Goal: Task Accomplishment & Management: Use online tool/utility

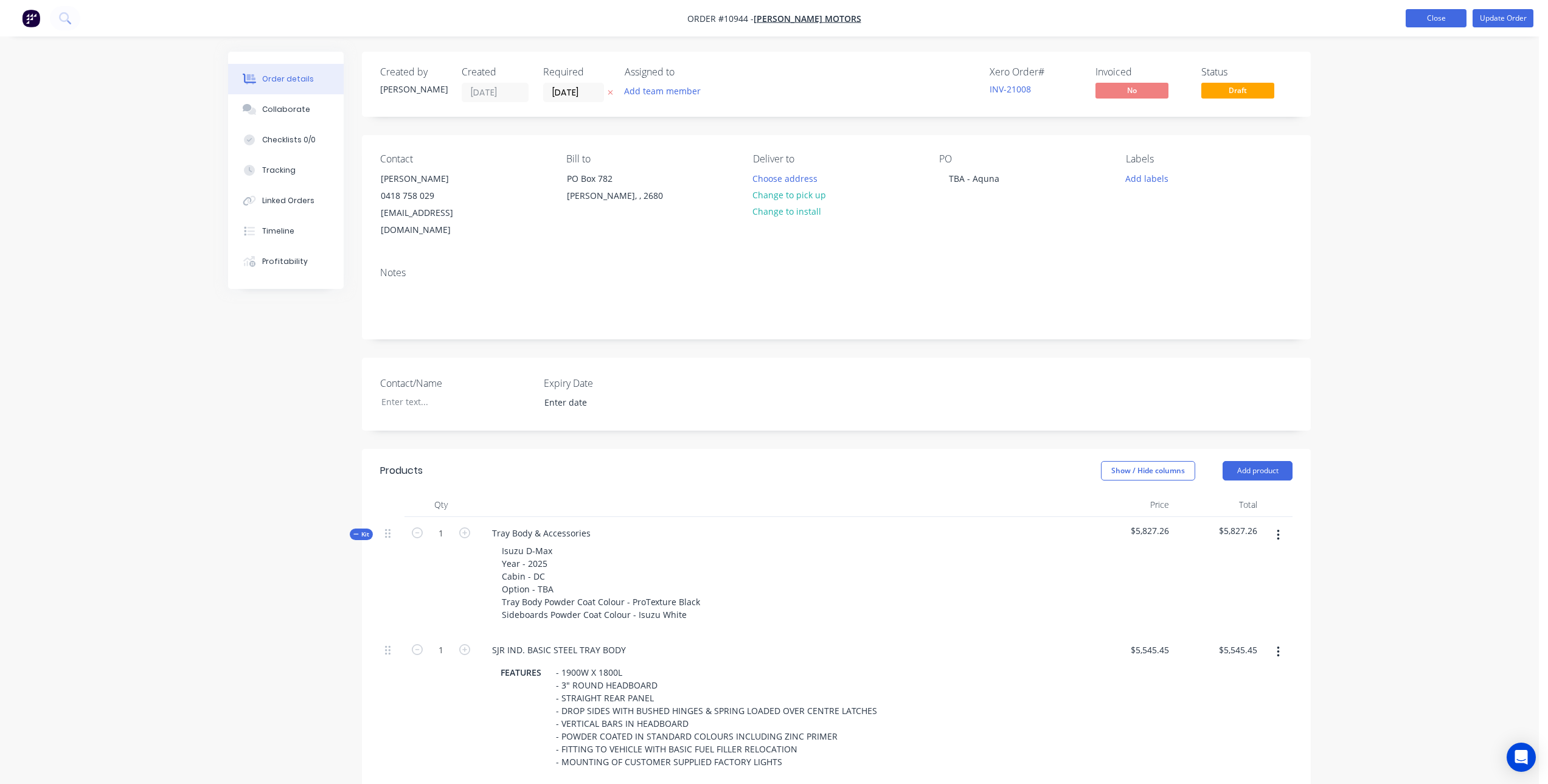
click at [1444, 16] on button "Close" at bounding box center [1436, 18] width 61 height 18
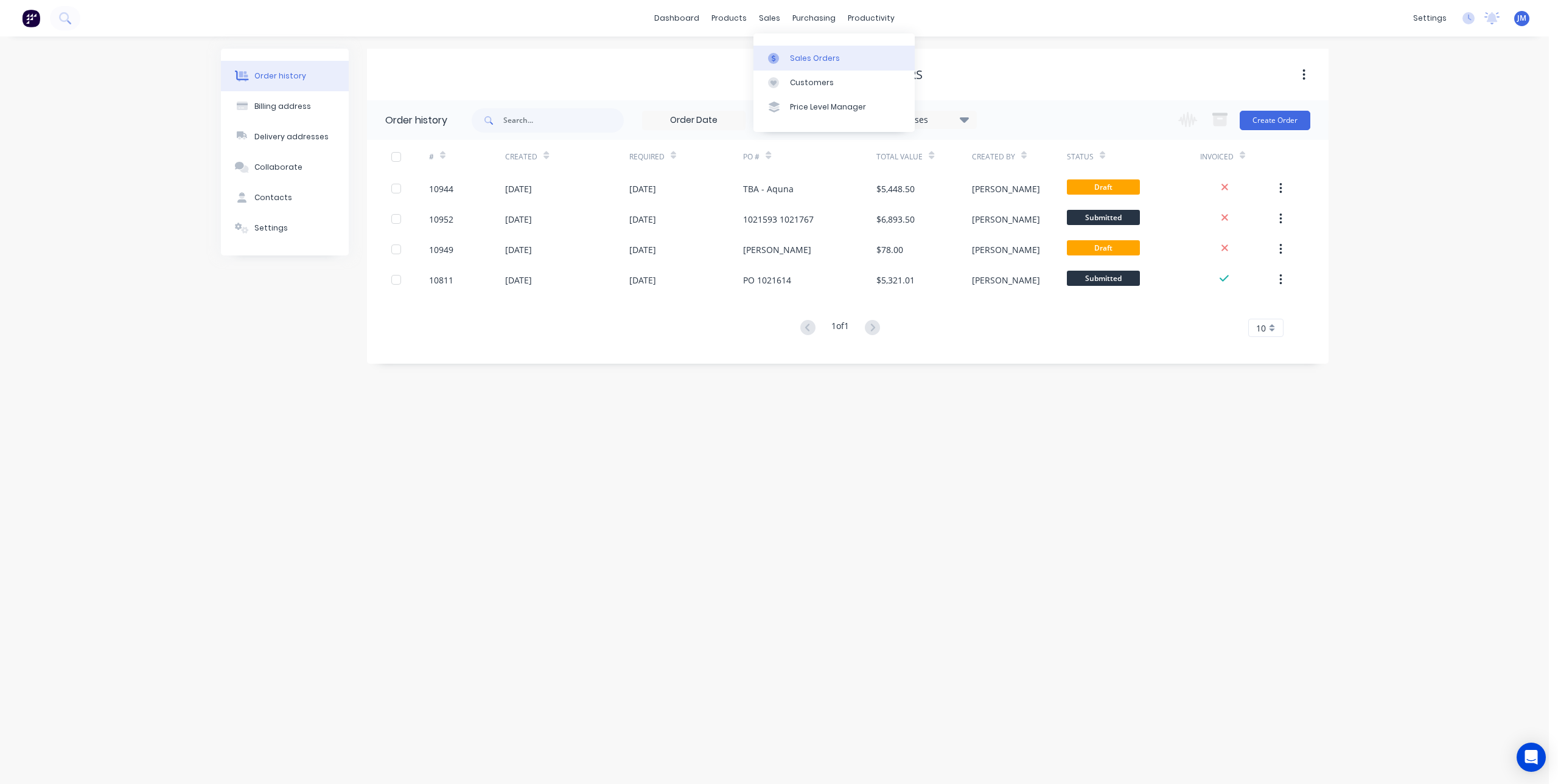
click at [789, 56] on link "Sales Orders" at bounding box center [834, 58] width 161 height 24
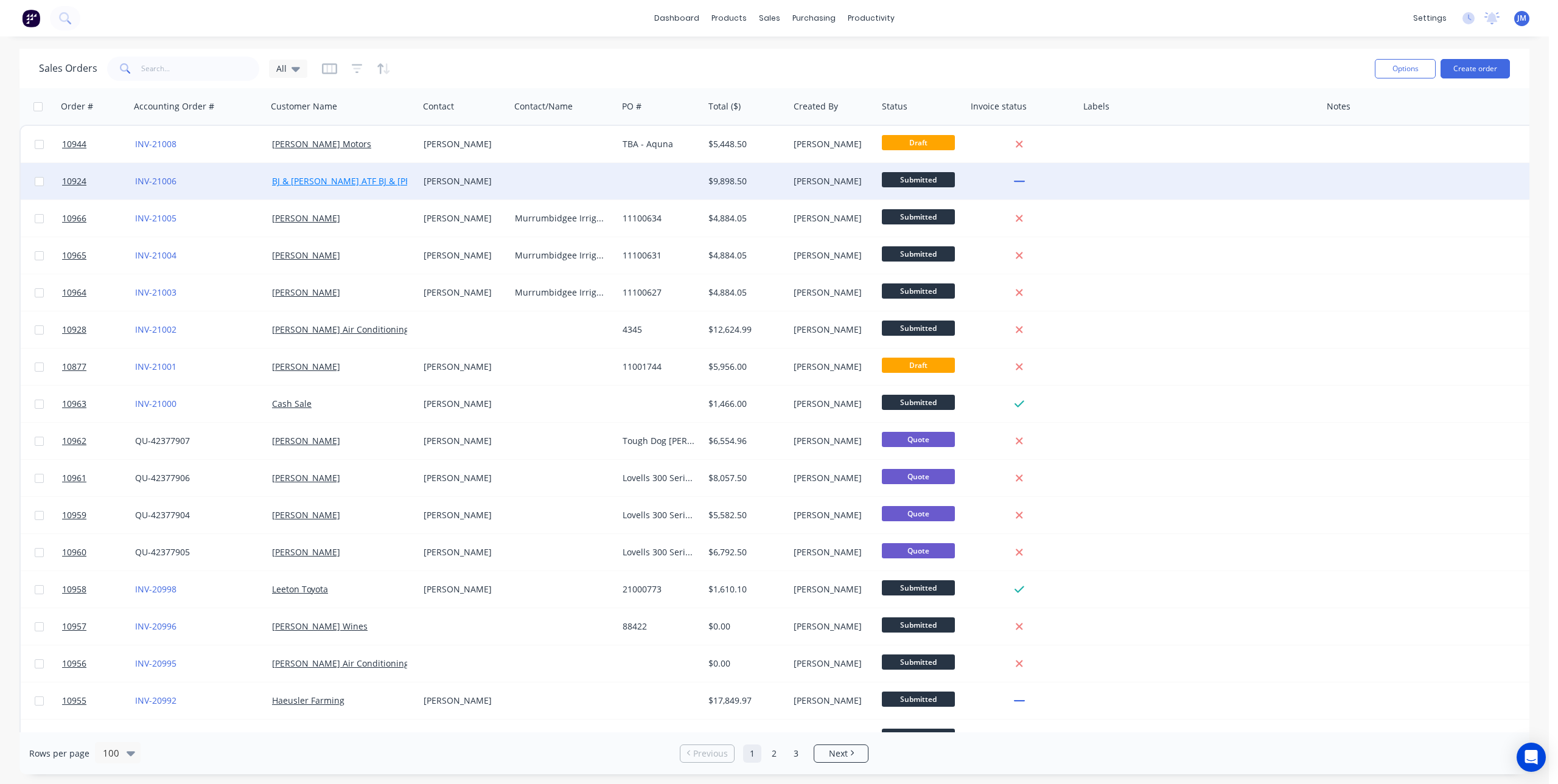
click at [395, 183] on link "BJ & [PERSON_NAME] ATF BJ & [PERSON_NAME] Family Trust" at bounding box center [395, 181] width 246 height 12
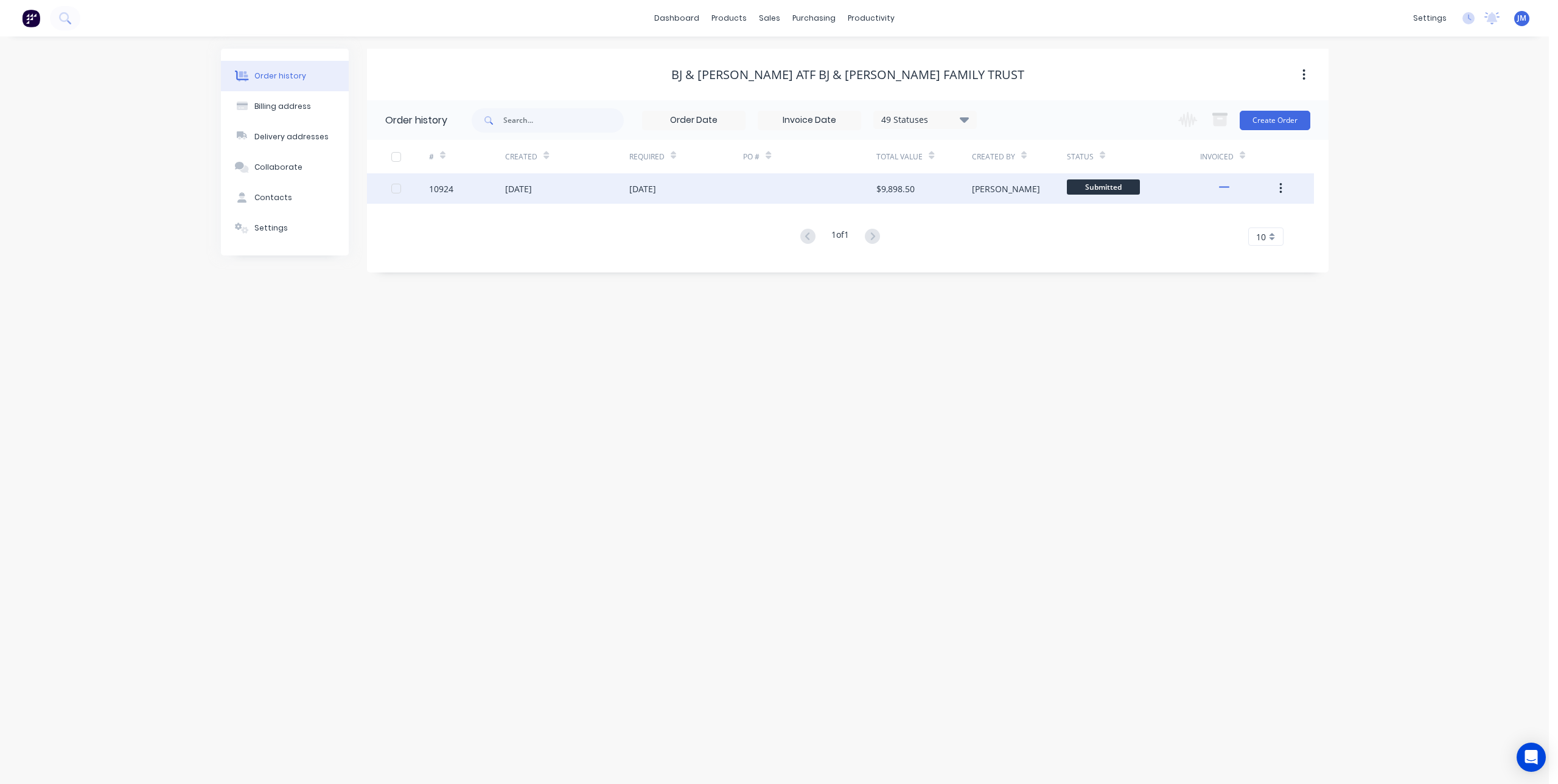
click at [854, 192] on div at bounding box center [810, 189] width 133 height 31
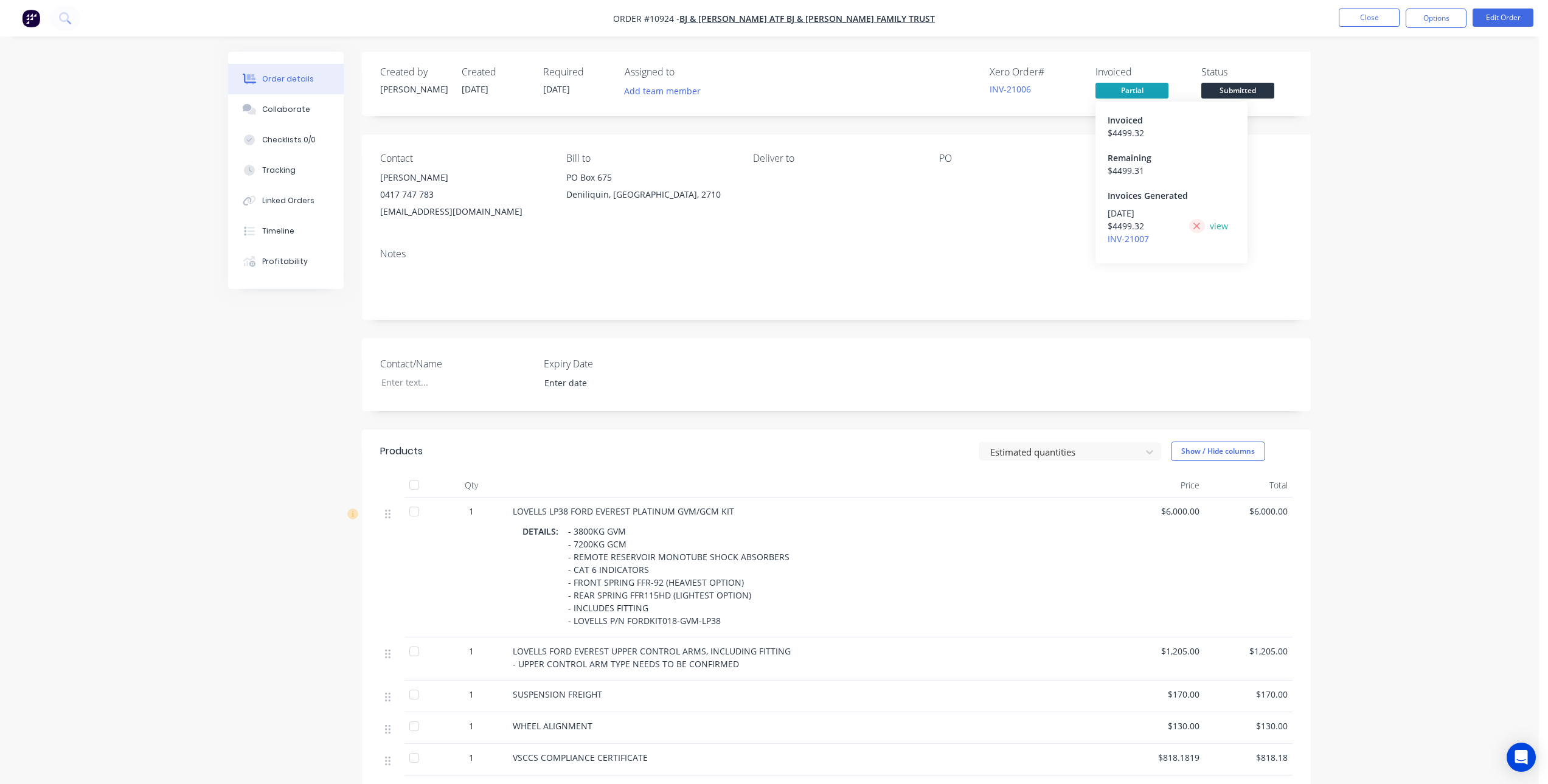
click at [1200, 225] on icon at bounding box center [1197, 226] width 8 height 11
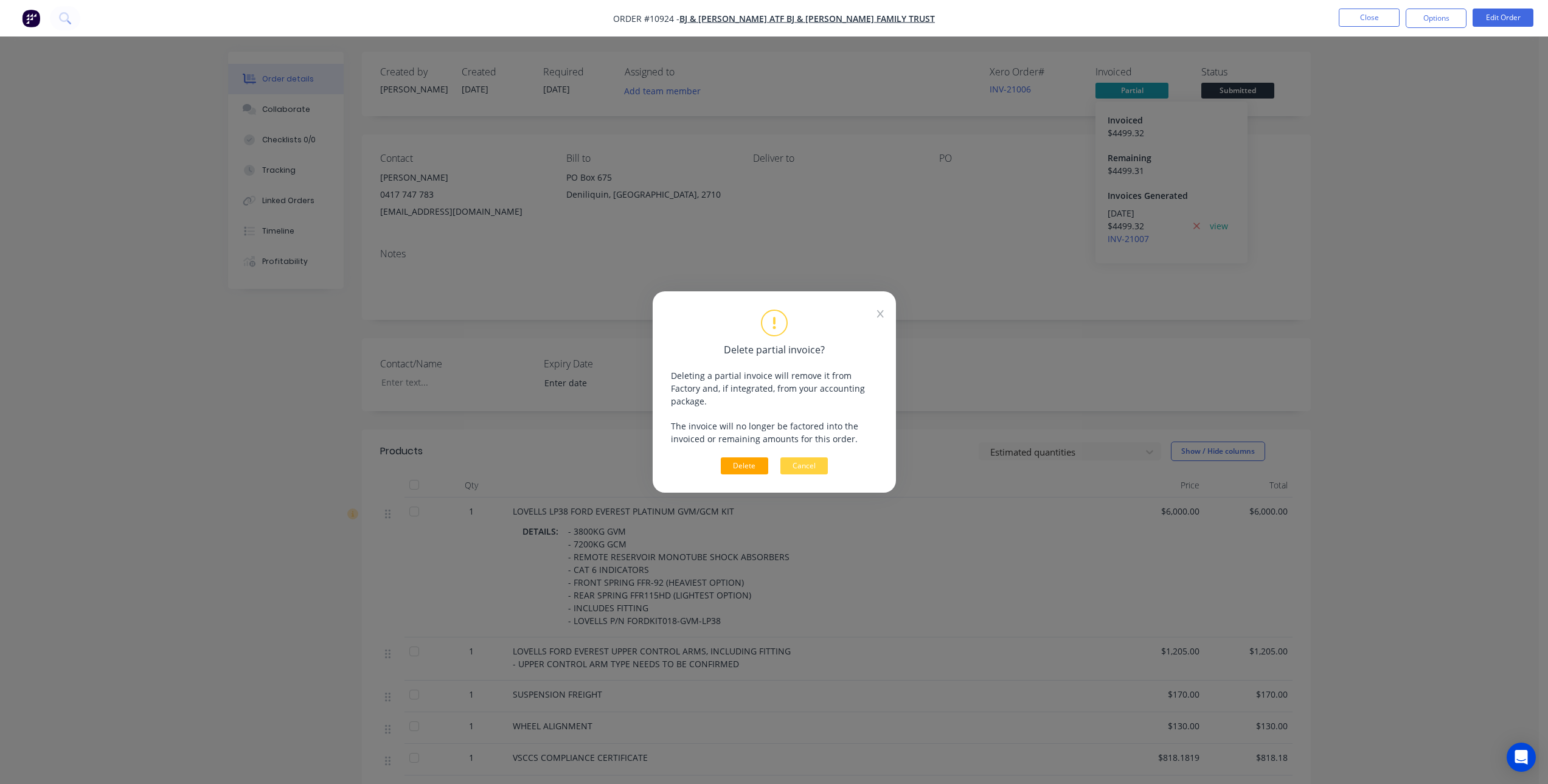
click at [756, 462] on button "Delete" at bounding box center [744, 466] width 48 height 17
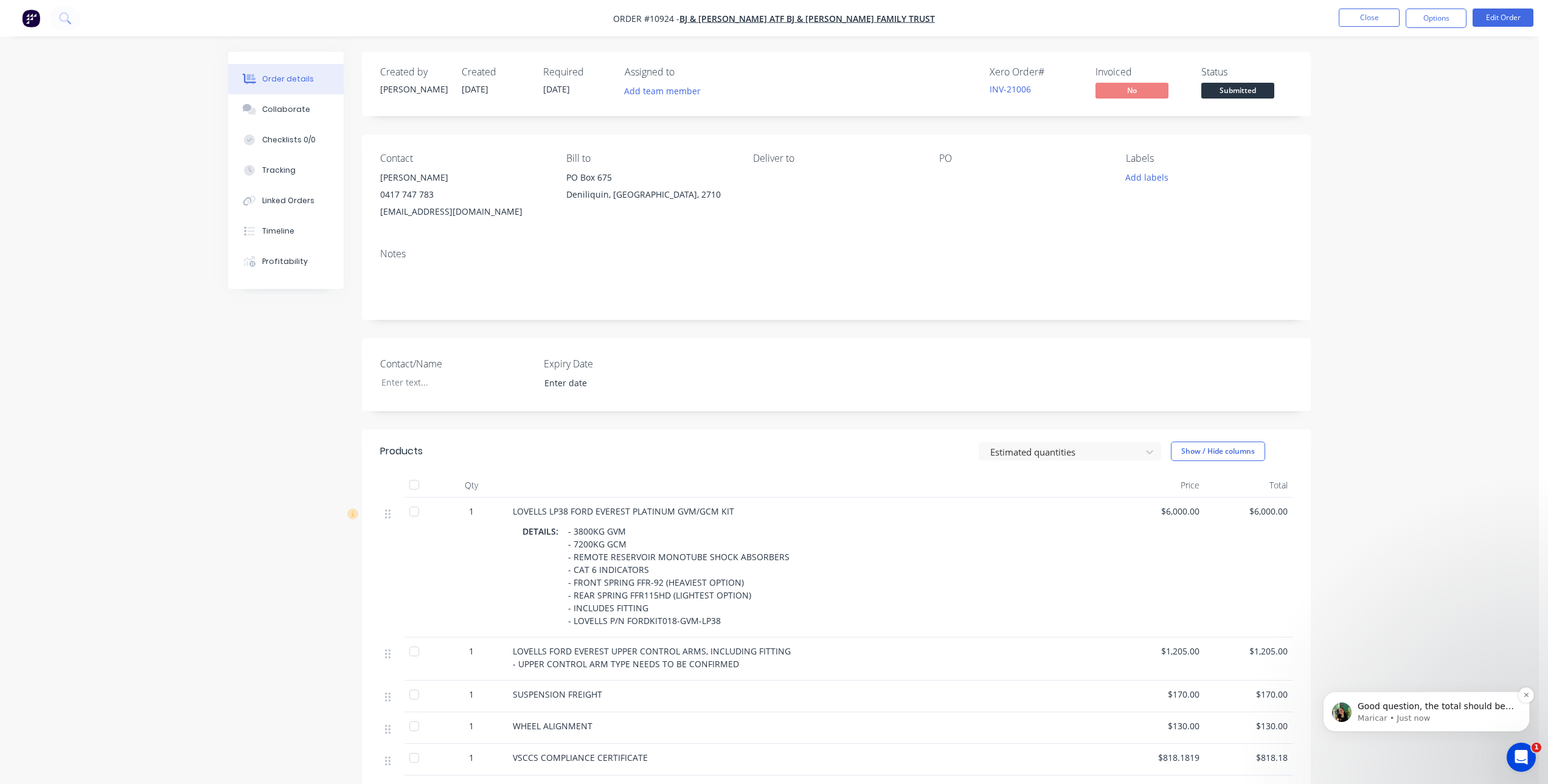
click at [1449, 705] on span "Good question, the total should be exclusive of GST. So, the total should be $4…" at bounding box center [1436, 724] width 156 height 46
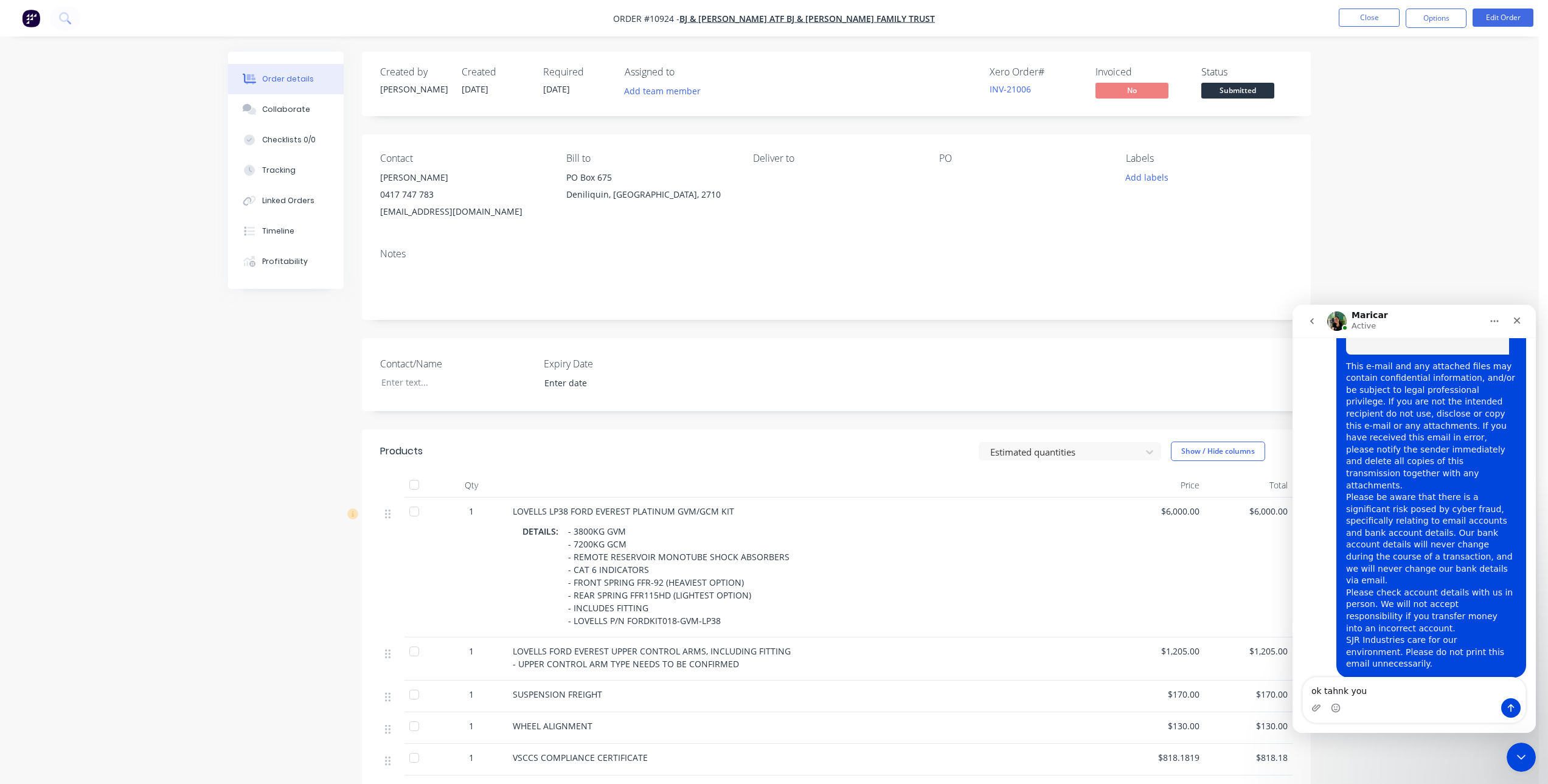
scroll to position [1172, 0]
type textarea "ok thank you"
click at [1516, 710] on button "Send a message…" at bounding box center [1511, 708] width 20 height 20
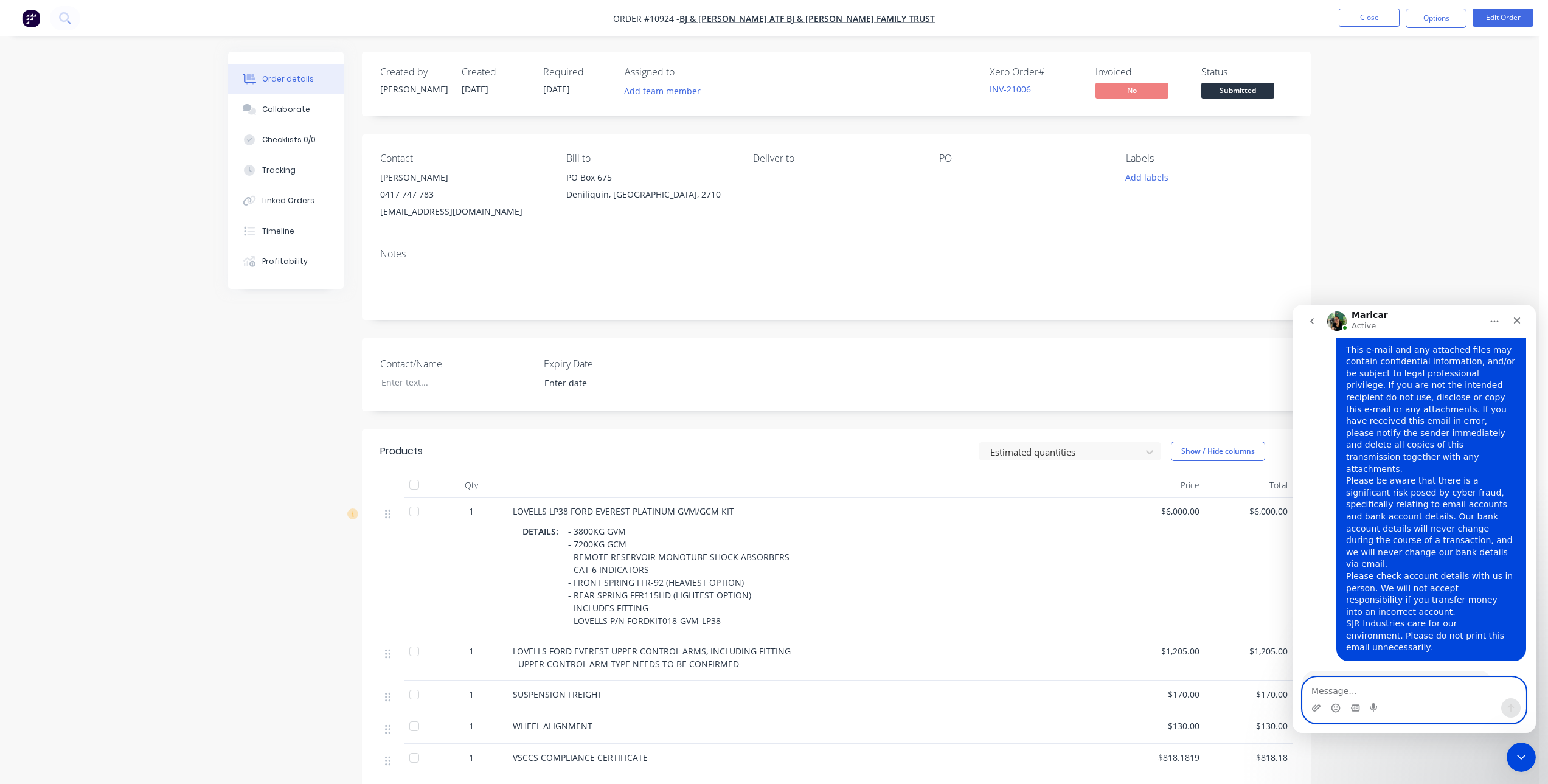
scroll to position [1224, 0]
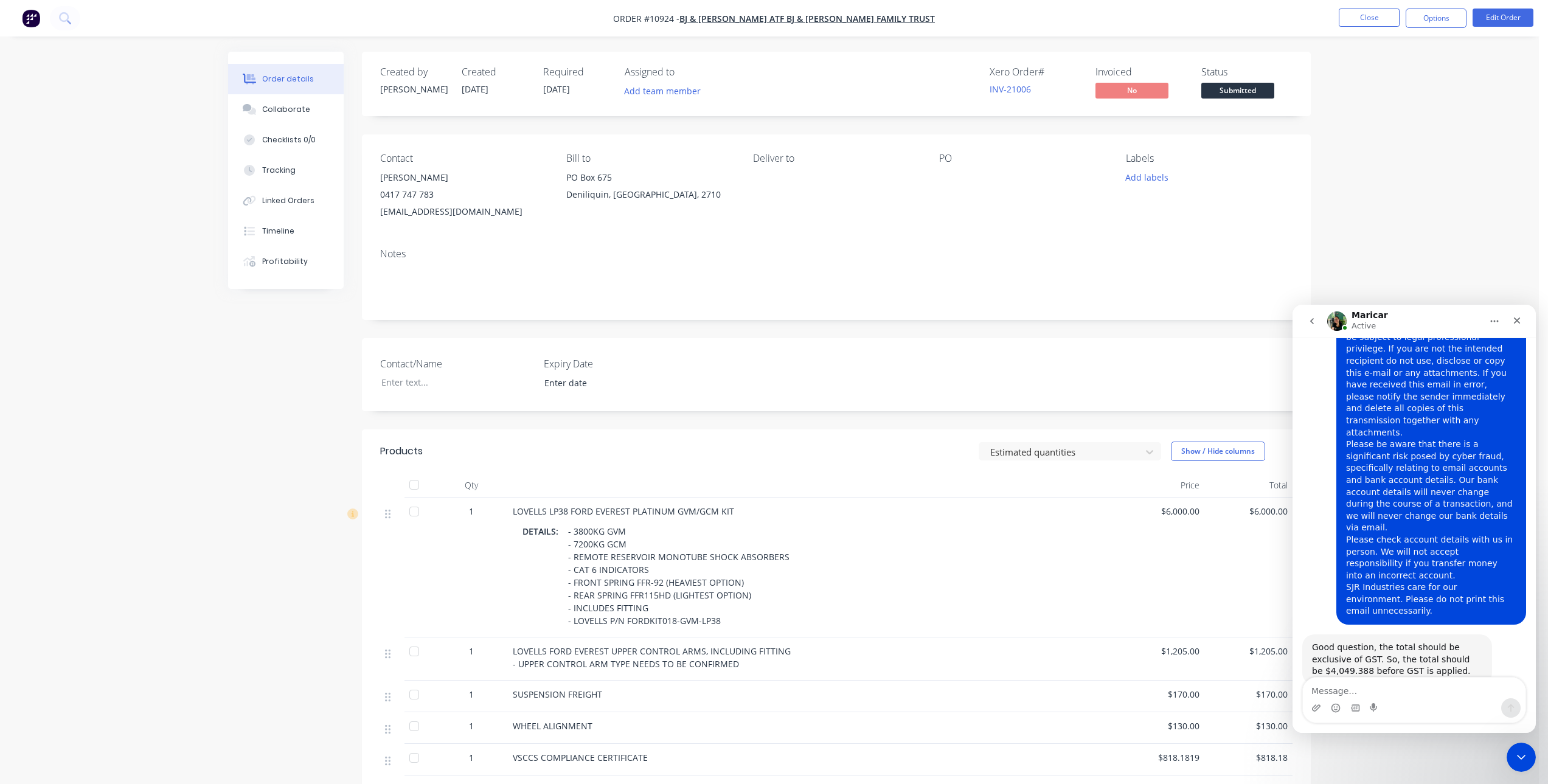
click at [1015, 200] on div "PO" at bounding box center [1022, 186] width 167 height 68
click at [1500, 238] on div "Order details Collaborate Checklists 0/0 Tracking Linked Orders Timeline Profit…" at bounding box center [769, 563] width 1539 height 1126
click at [1451, 23] on button "Options" at bounding box center [1436, 18] width 61 height 20
click at [1388, 93] on div "Partial Invoice" at bounding box center [1399, 98] width 112 height 18
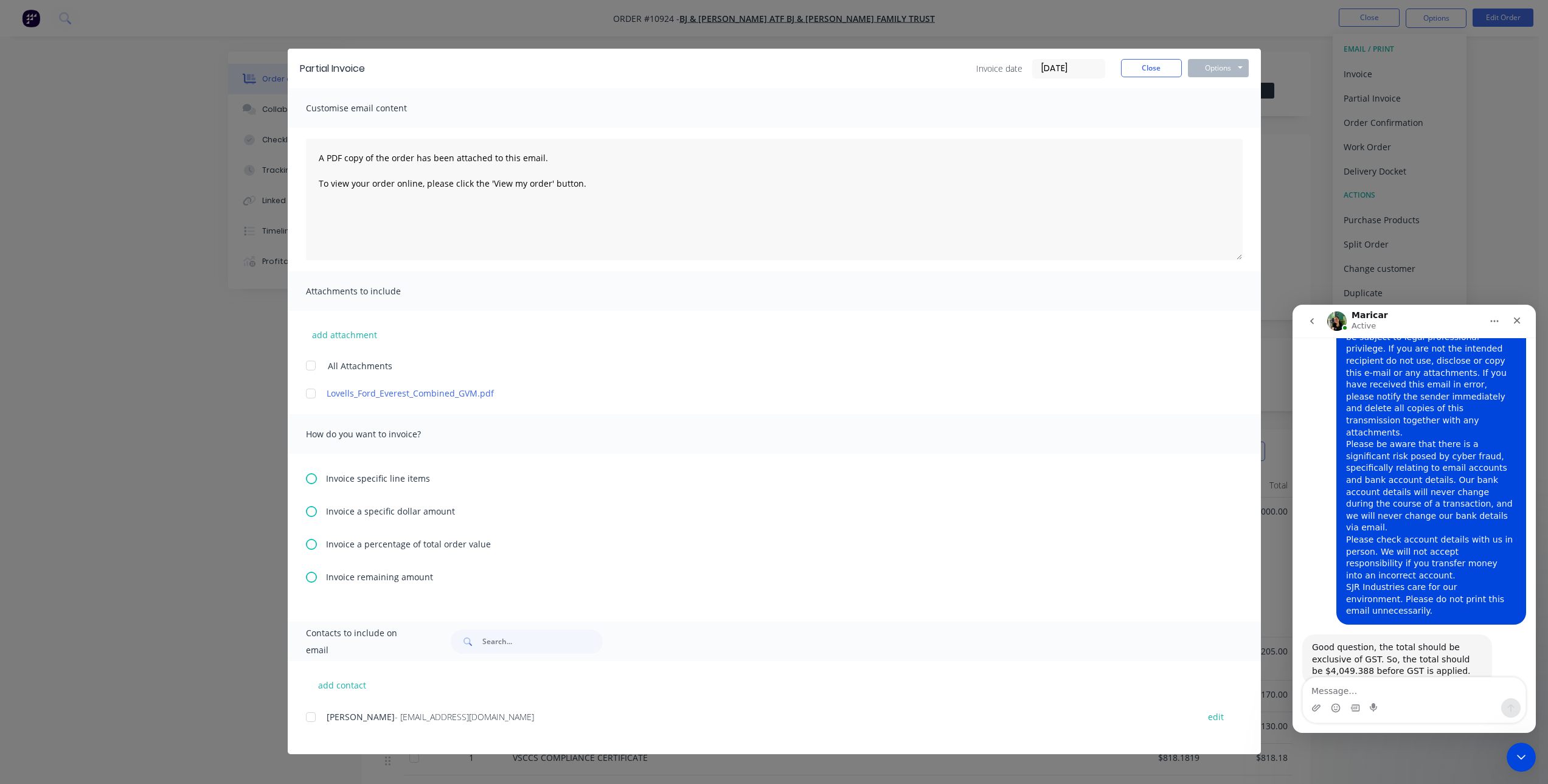
click at [310, 511] on icon at bounding box center [311, 511] width 11 height 11
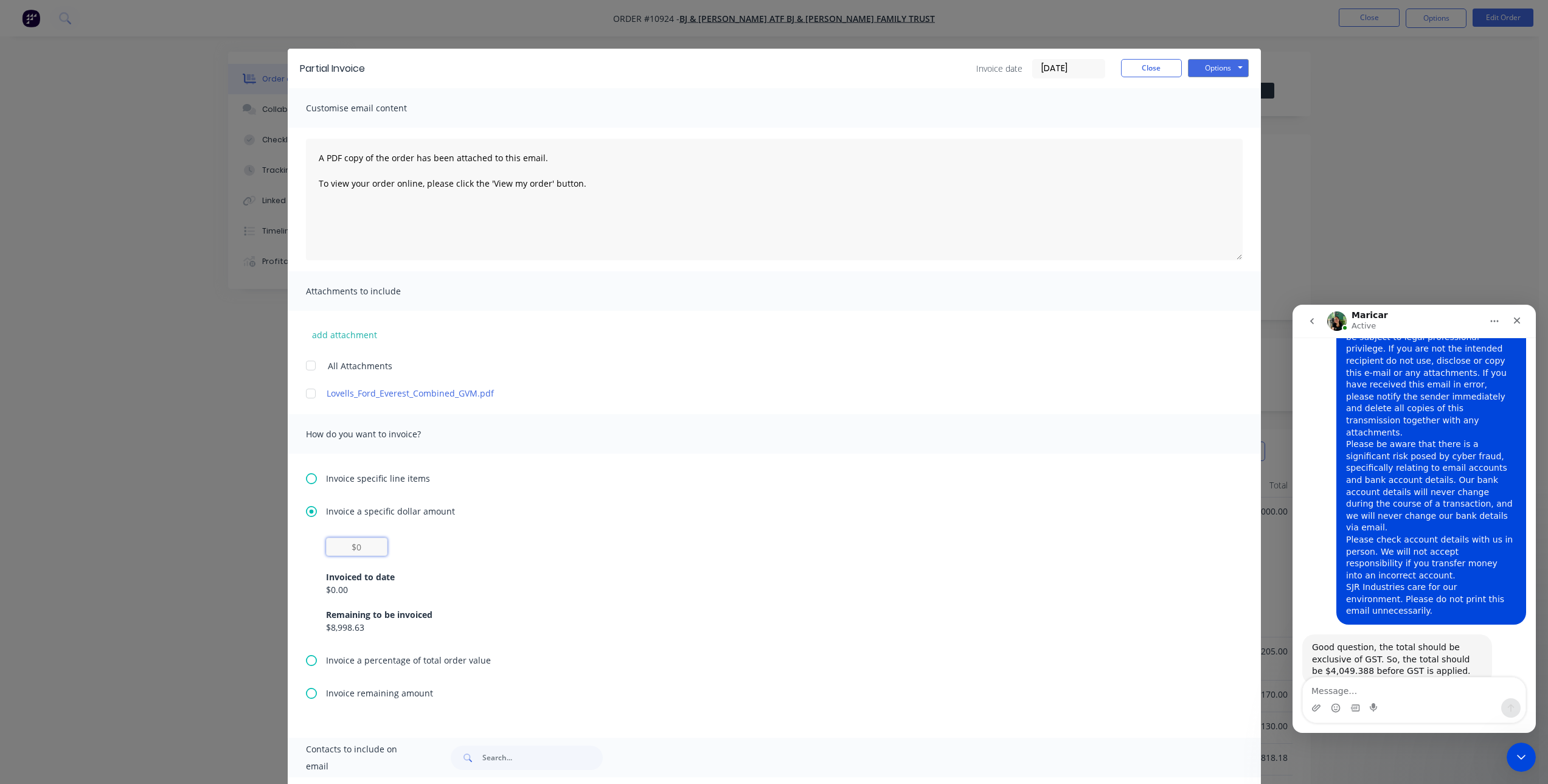
click at [357, 545] on input "text" at bounding box center [356, 547] width 62 height 18
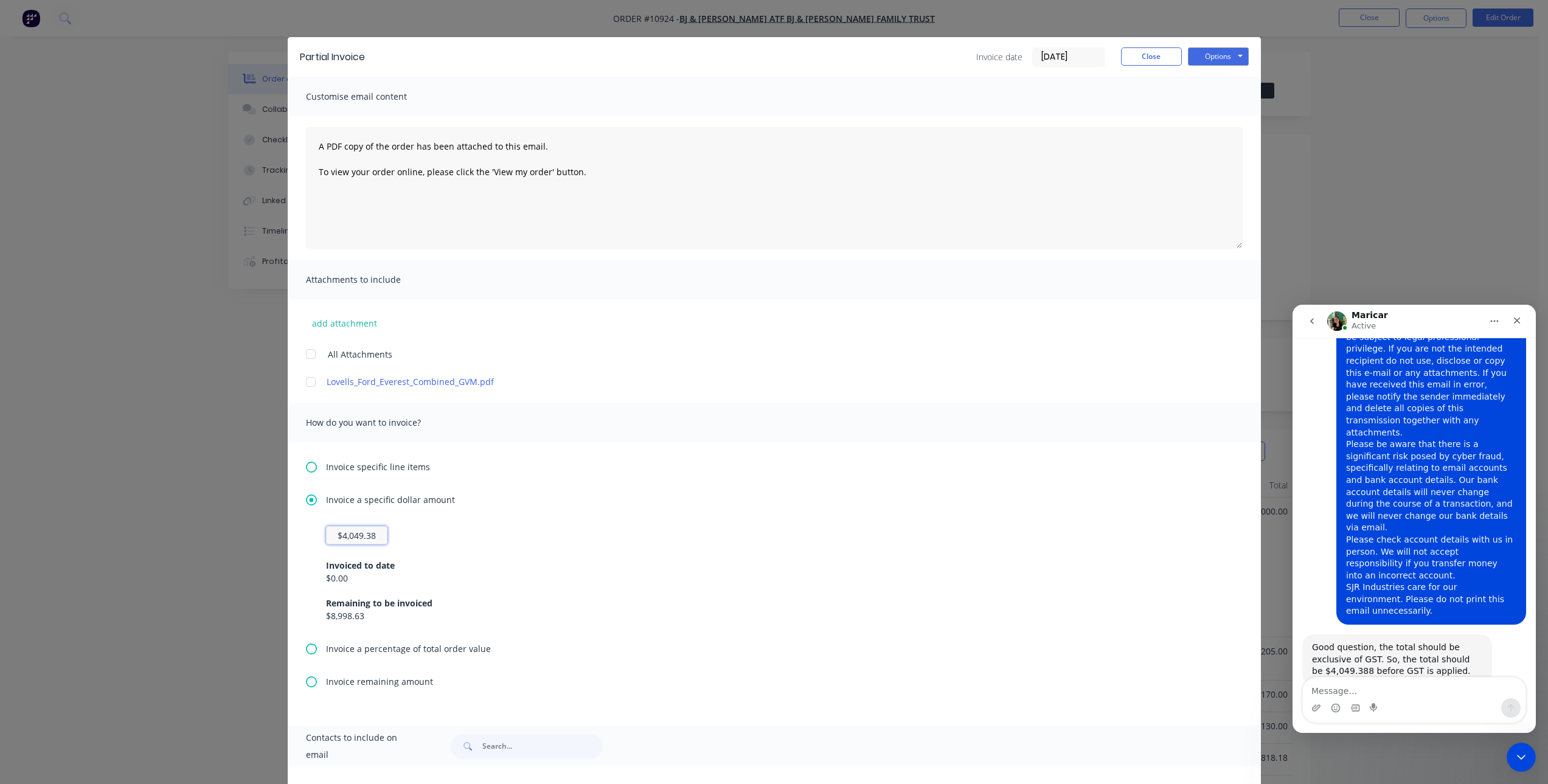
scroll to position [0, 0]
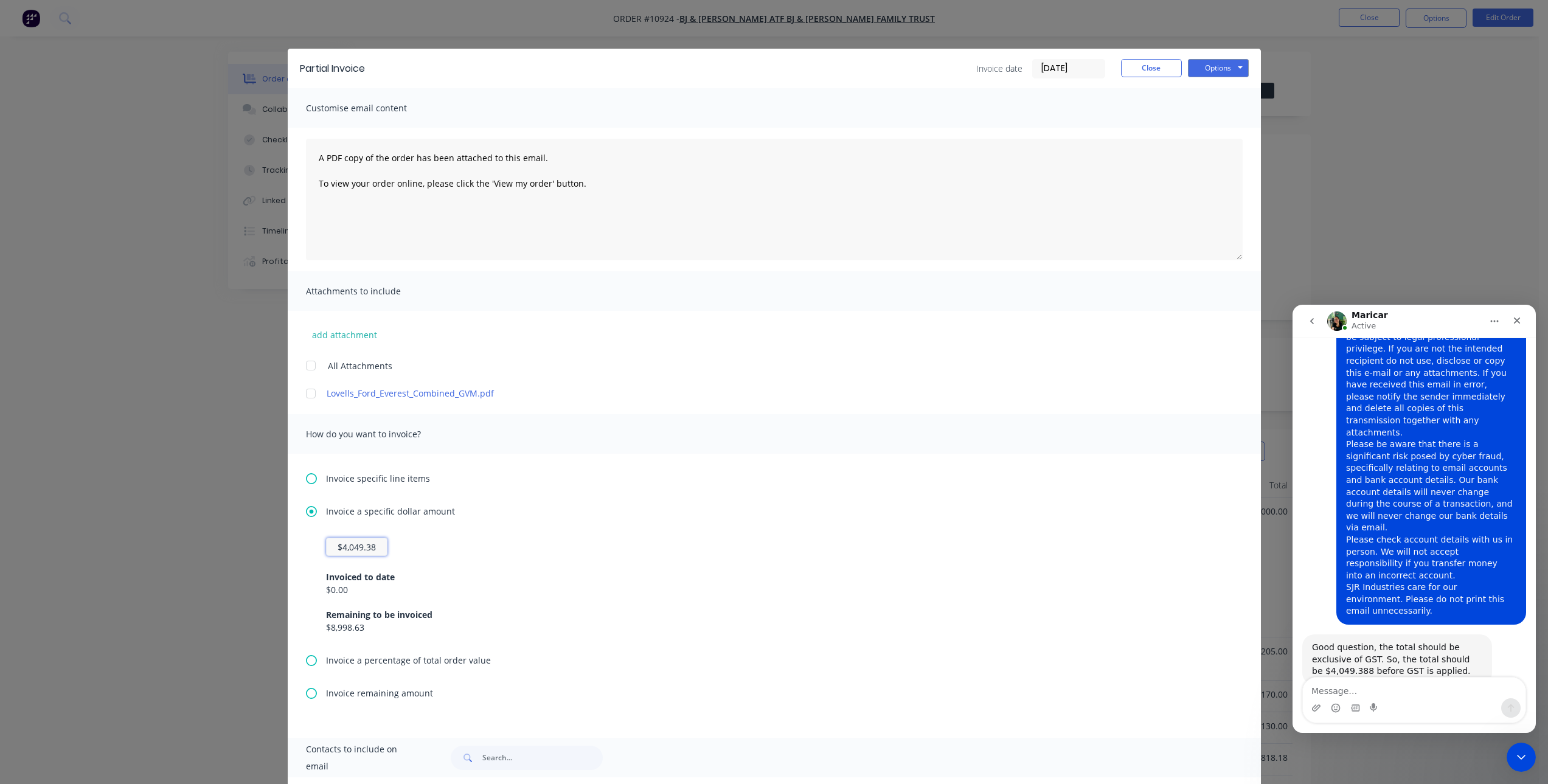
type input "$4,049.38"
click at [733, 586] on div "$0.00" at bounding box center [774, 589] width 896 height 13
click at [1210, 69] on button "Options" at bounding box center [1219, 68] width 61 height 18
click at [1220, 111] on button "Print" at bounding box center [1227, 109] width 78 height 20
click at [1153, 70] on button "Close" at bounding box center [1151, 68] width 61 height 18
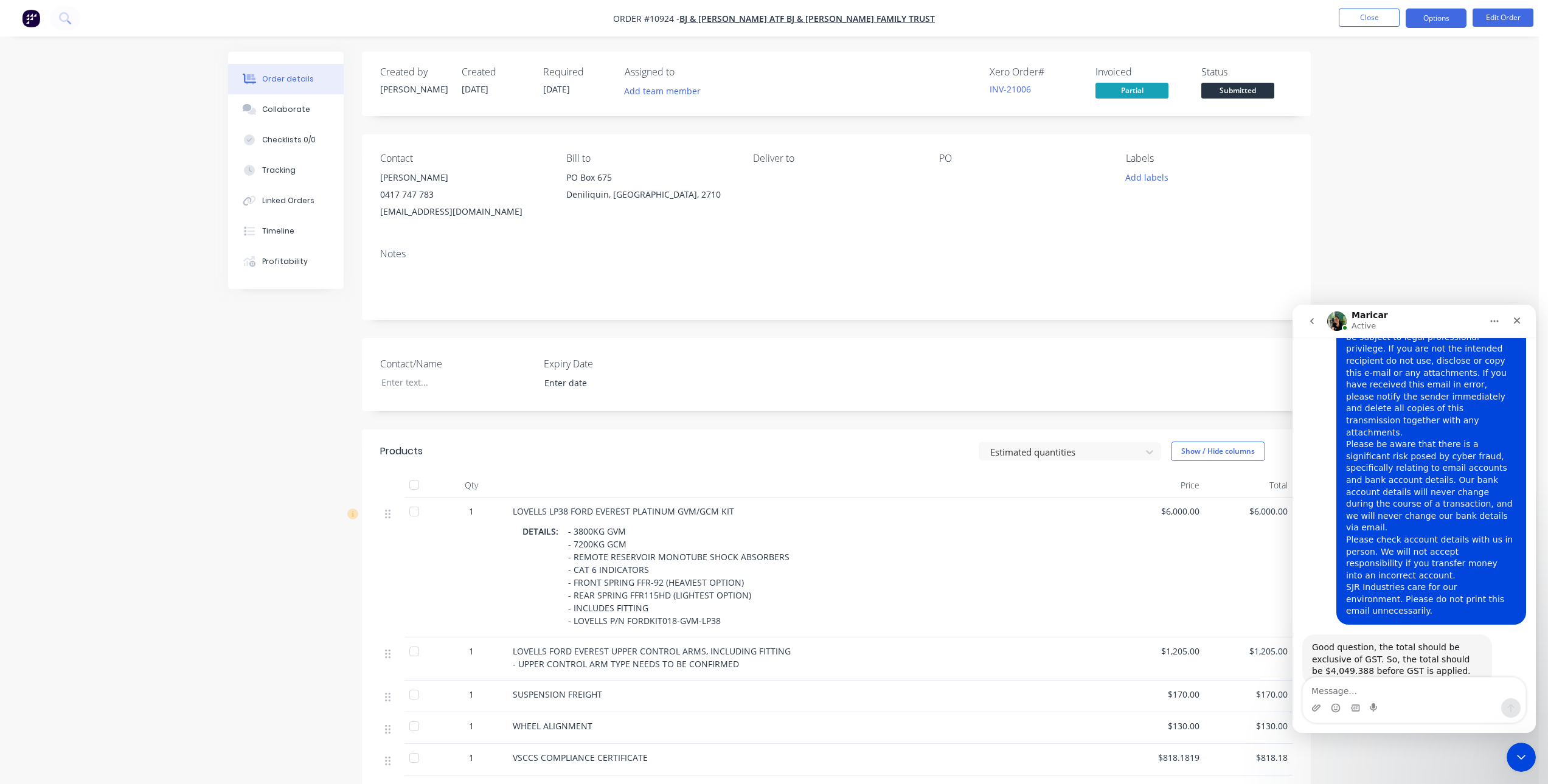
click at [1435, 18] on button "Options" at bounding box center [1436, 18] width 61 height 20
click at [1192, 226] on button at bounding box center [1197, 226] width 15 height 14
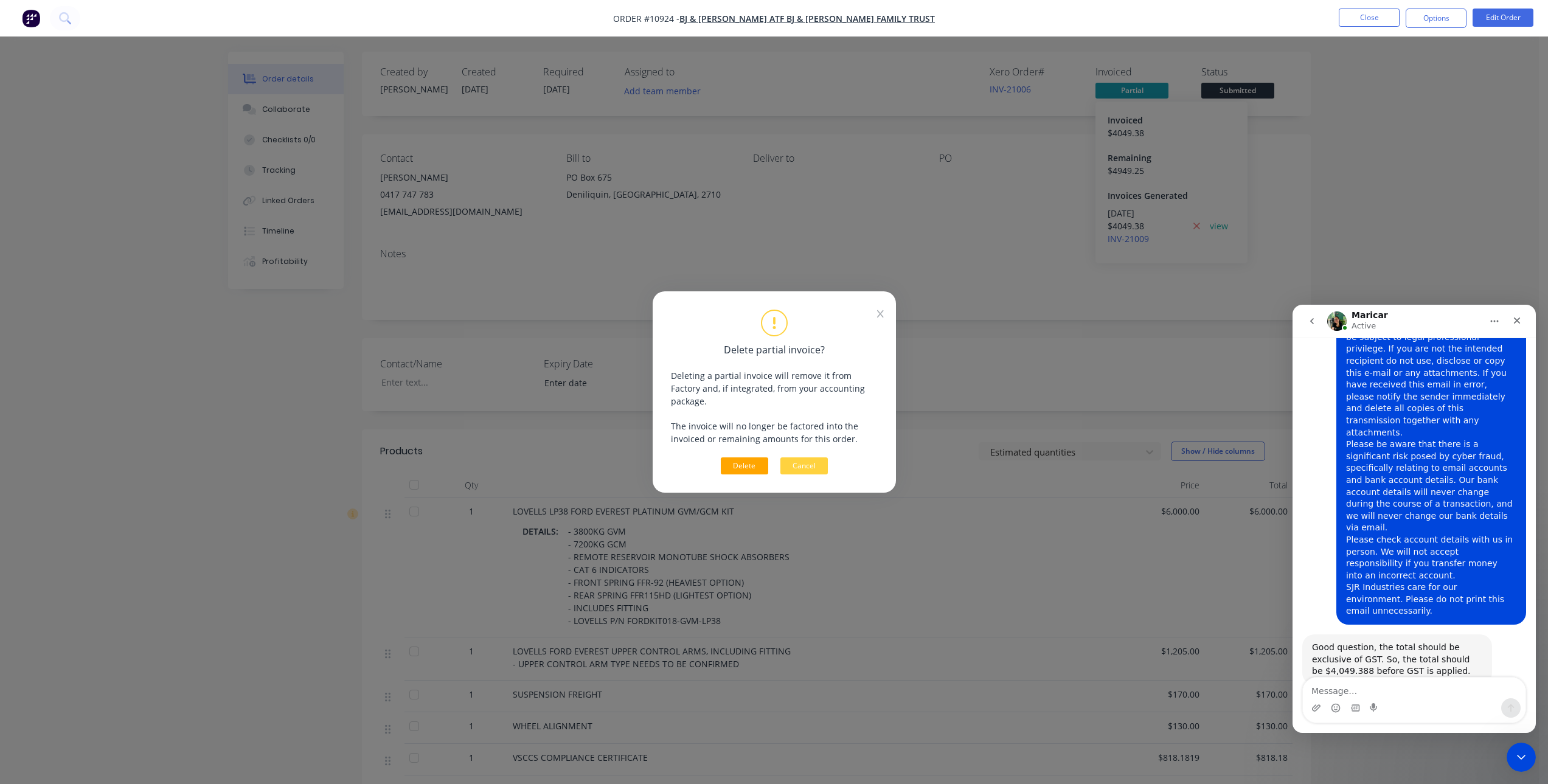
click at [750, 460] on button "Delete" at bounding box center [744, 466] width 48 height 17
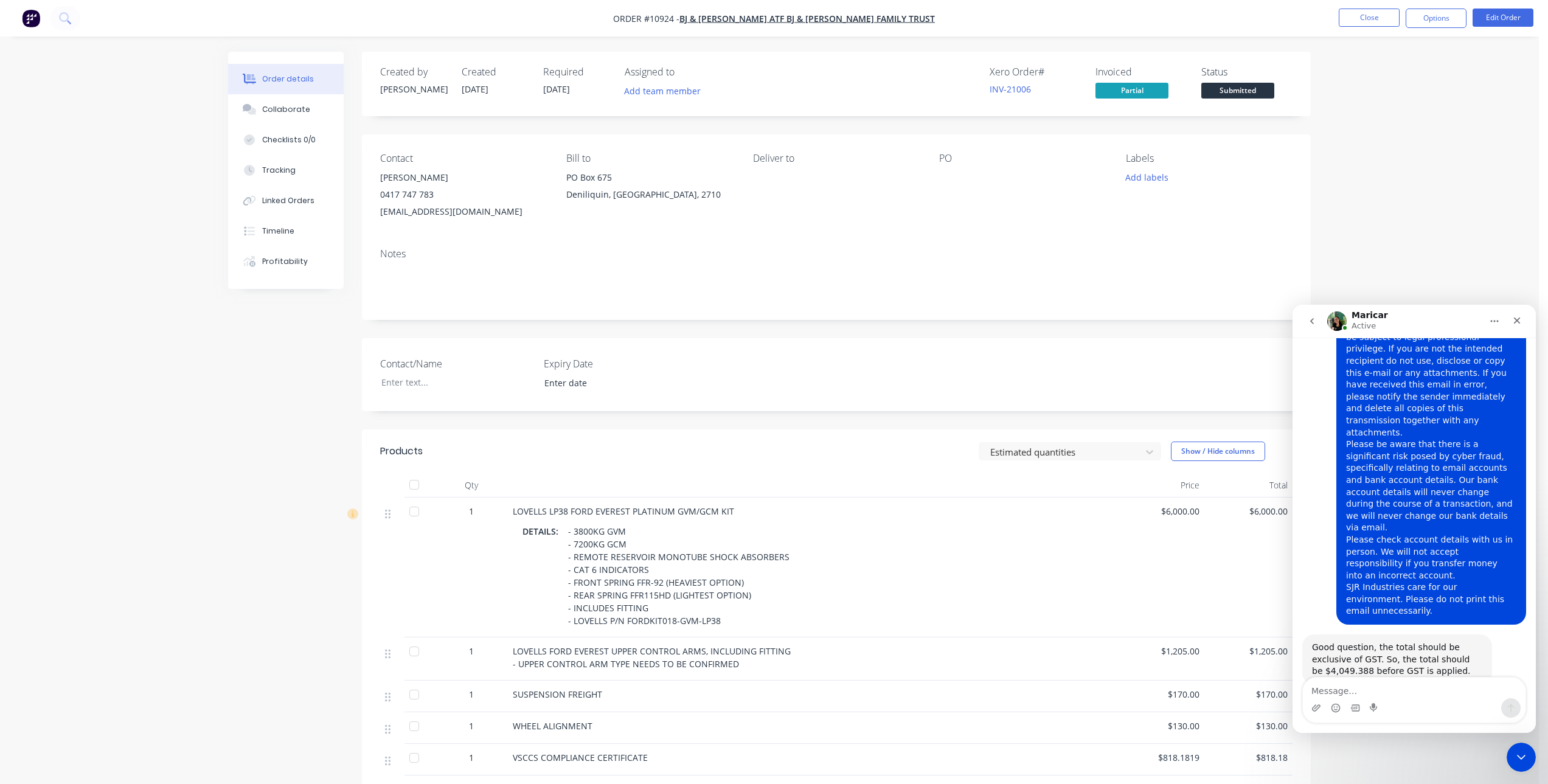
click at [1406, 114] on div "Order details Collaborate Checklists 0/0 Tracking Linked Orders Timeline Profit…" at bounding box center [769, 563] width 1539 height 1126
click at [1367, 19] on button "Close" at bounding box center [1369, 18] width 61 height 18
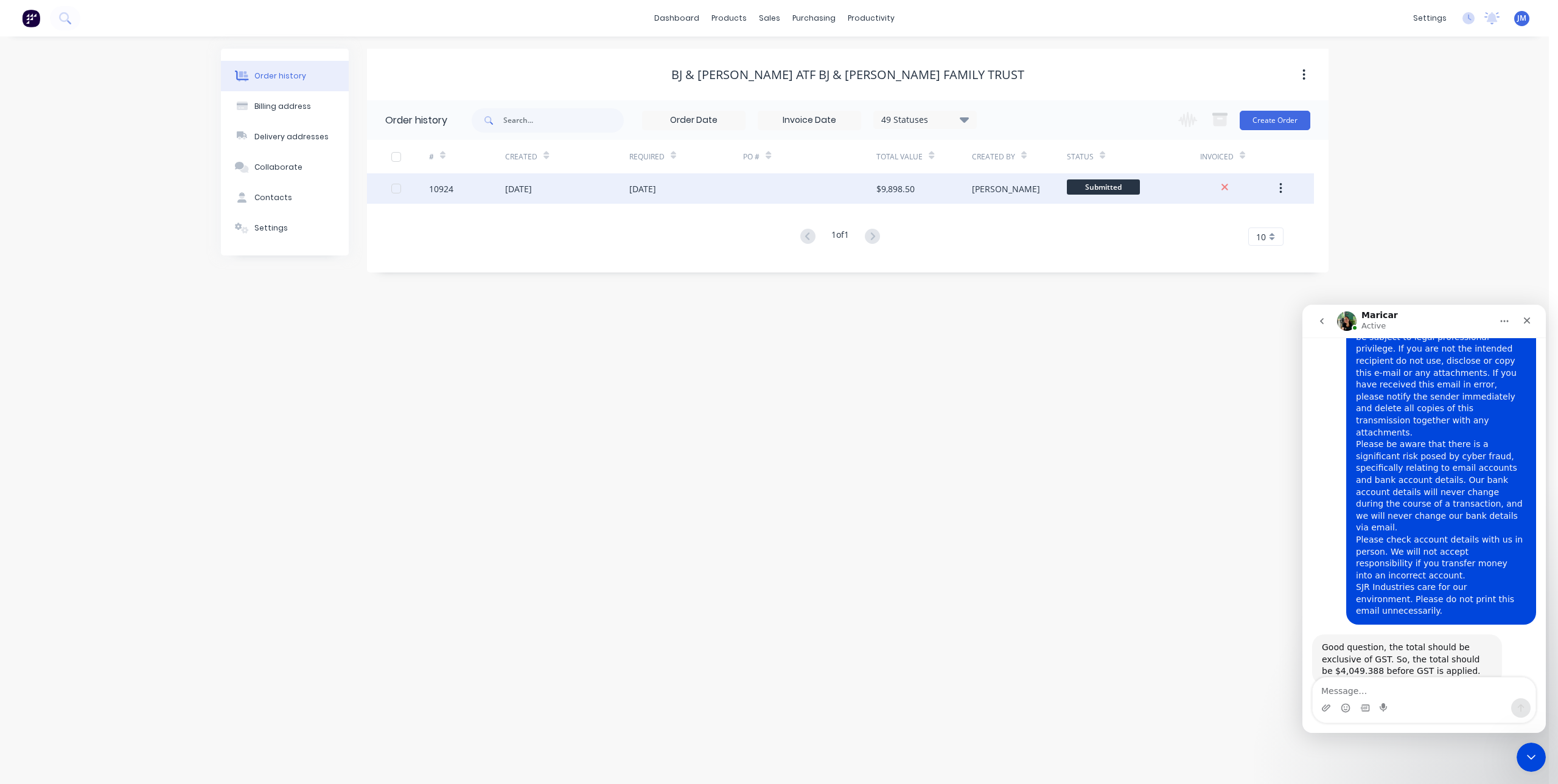
click at [721, 192] on div "[DATE]" at bounding box center [686, 189] width 114 height 31
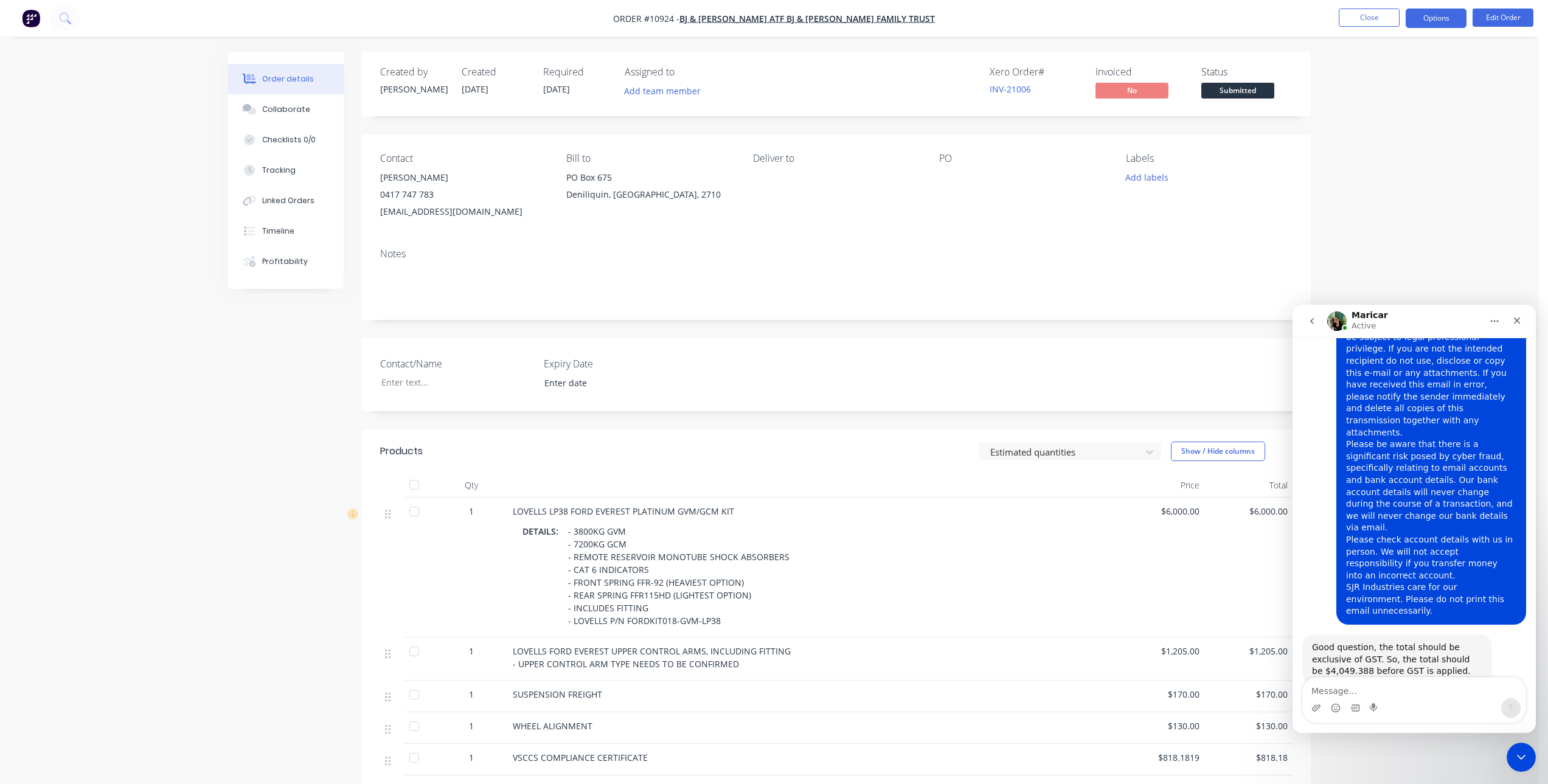
click at [1442, 22] on button "Options" at bounding box center [1436, 18] width 61 height 20
click at [1386, 101] on div "Partial Invoice" at bounding box center [1399, 98] width 112 height 18
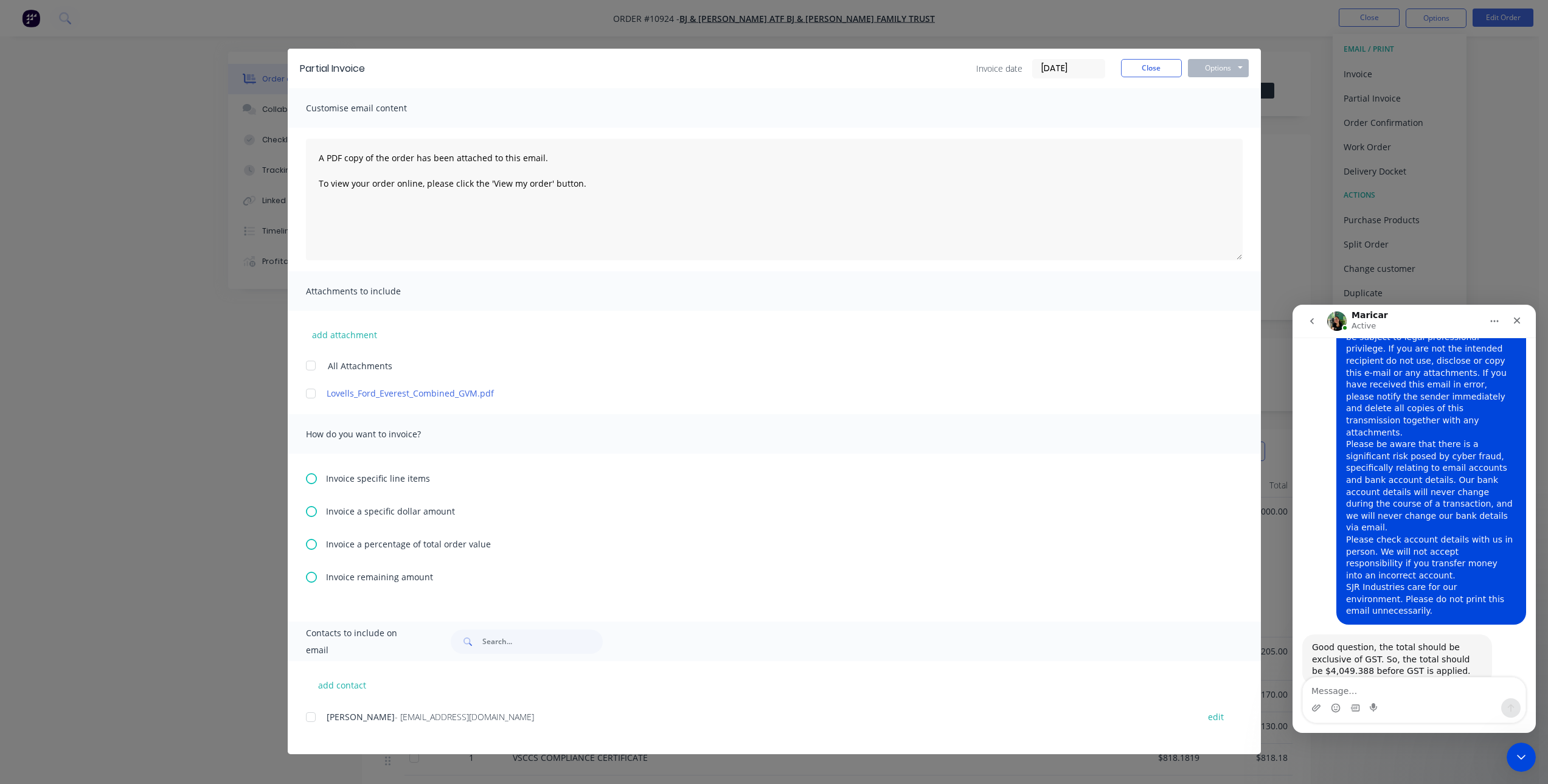
click at [313, 509] on icon at bounding box center [311, 511] width 11 height 11
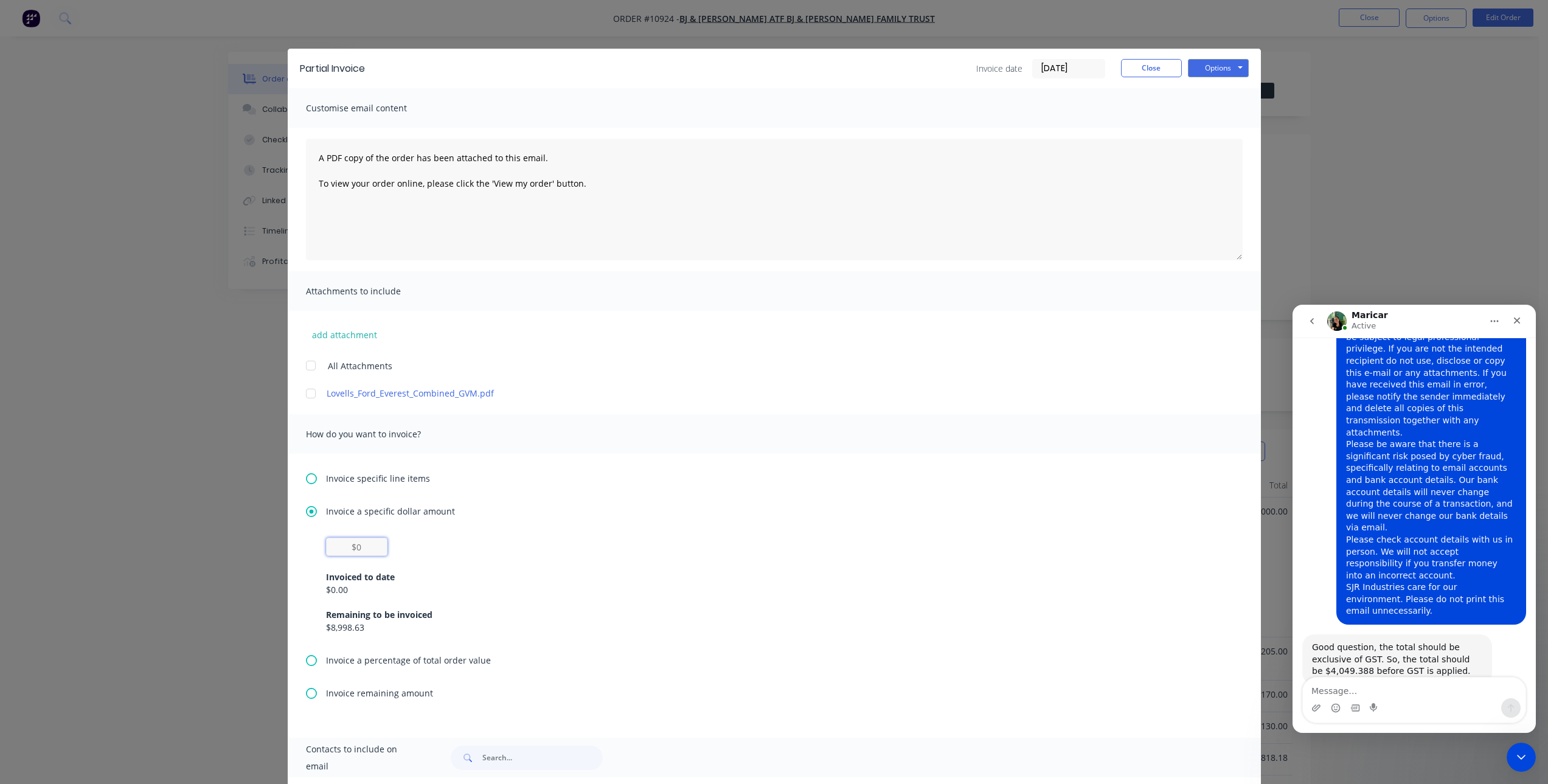
drag, startPoint x: 348, startPoint y: 538, endPoint x: 375, endPoint y: 547, distance: 28.5
click at [348, 538] on input "text" at bounding box center [356, 547] width 62 height 18
type input "$4,090.29"
click at [481, 561] on div "Invoiced to date $0.00 Remaining to be invoiced $8,998.63" at bounding box center [774, 595] width 896 height 78
click at [1232, 68] on button "Options" at bounding box center [1219, 68] width 61 height 18
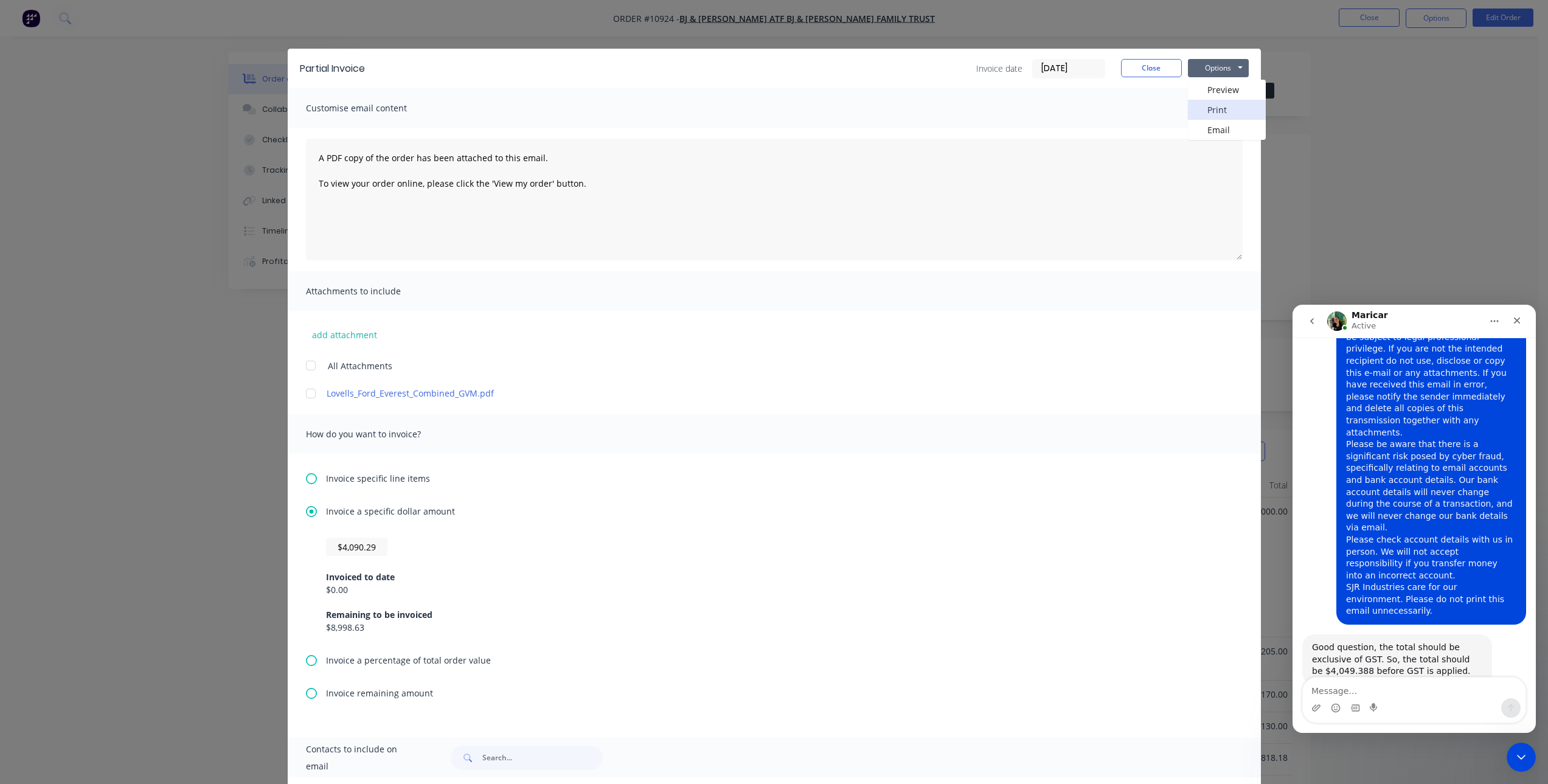
click at [1214, 112] on button "Print" at bounding box center [1227, 109] width 78 height 20
click at [1516, 321] on icon "Close" at bounding box center [1517, 320] width 7 height 7
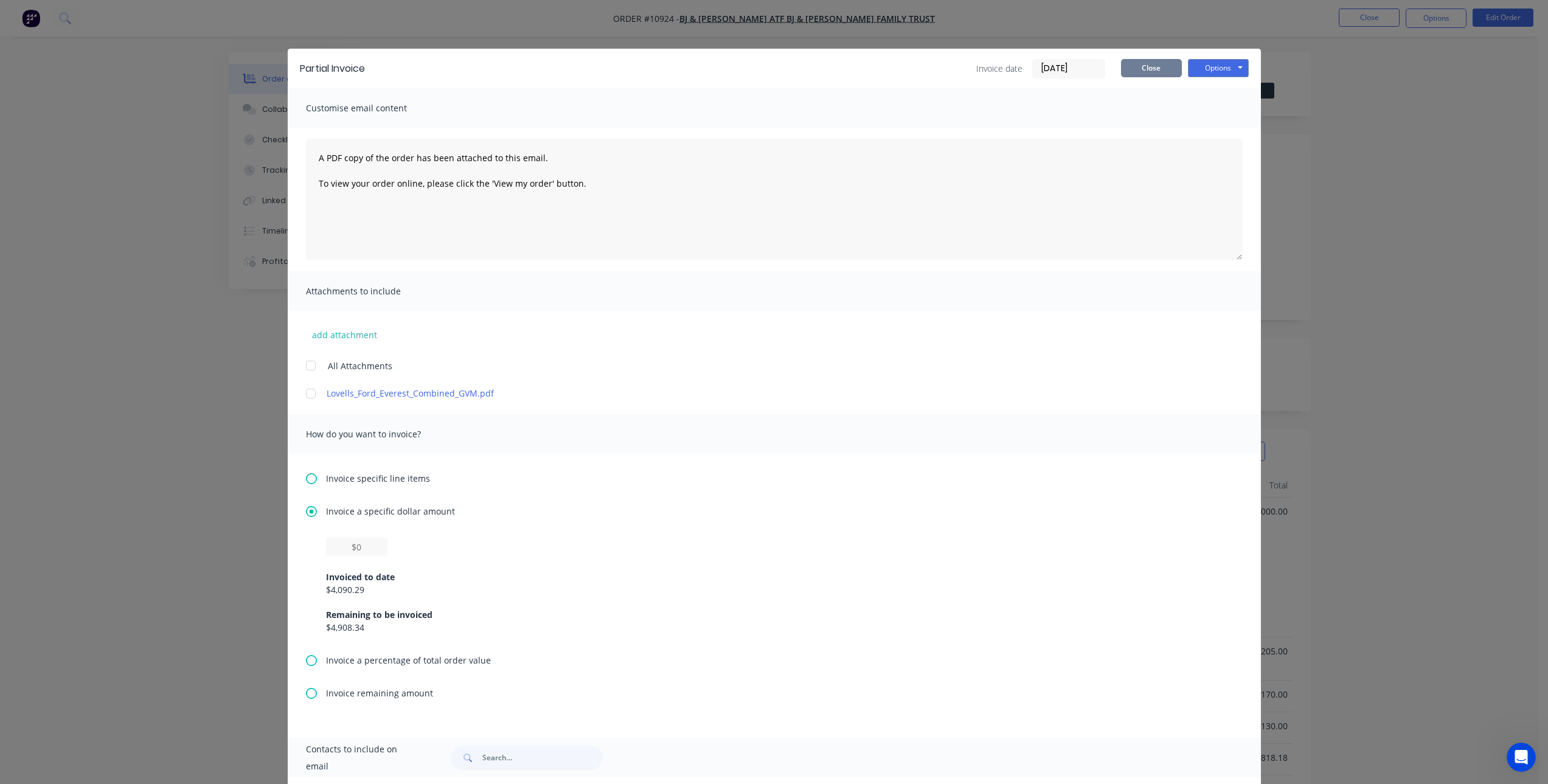
scroll to position [1224, 0]
click at [1142, 67] on button "Close" at bounding box center [1151, 68] width 61 height 18
